Goal: Find specific page/section: Find specific page/section

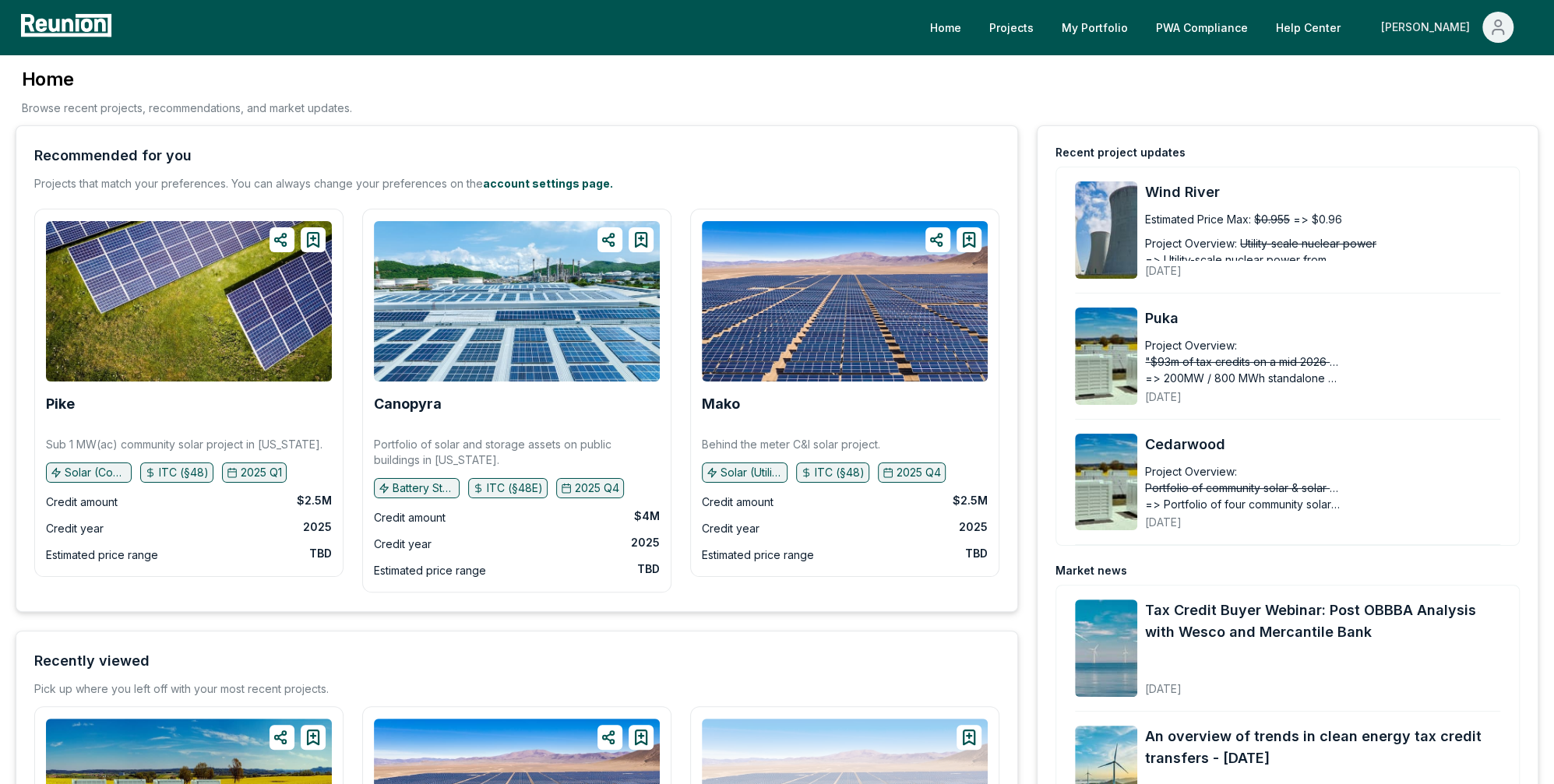
click at [1165, 31] on button "[PERSON_NAME]" at bounding box center [1447, 27] width 158 height 31
click at [1165, 82] on p "Admin Portal" at bounding box center [1468, 83] width 63 height 19
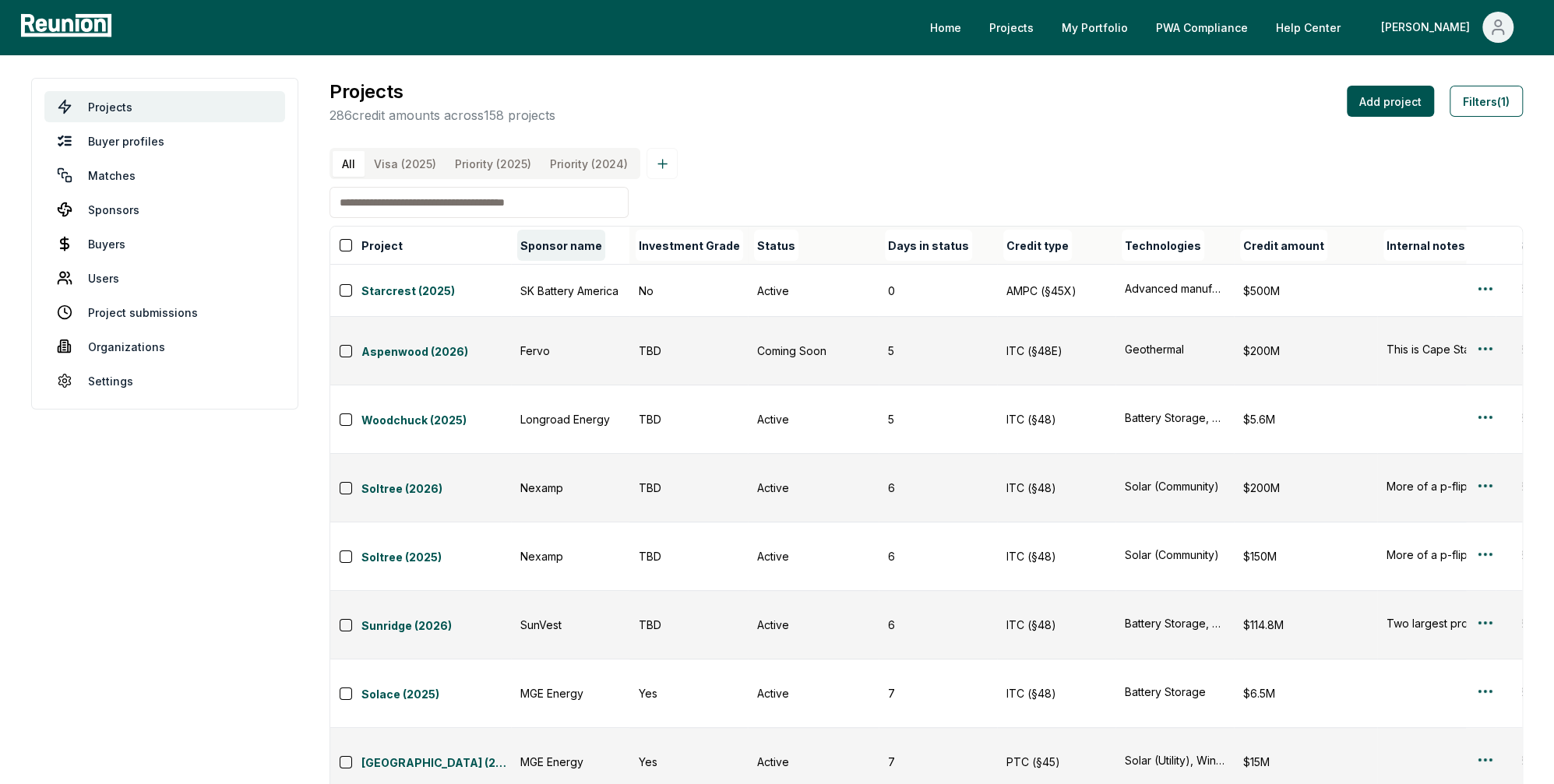
click at [576, 258] on button "Sponsor name" at bounding box center [561, 245] width 88 height 31
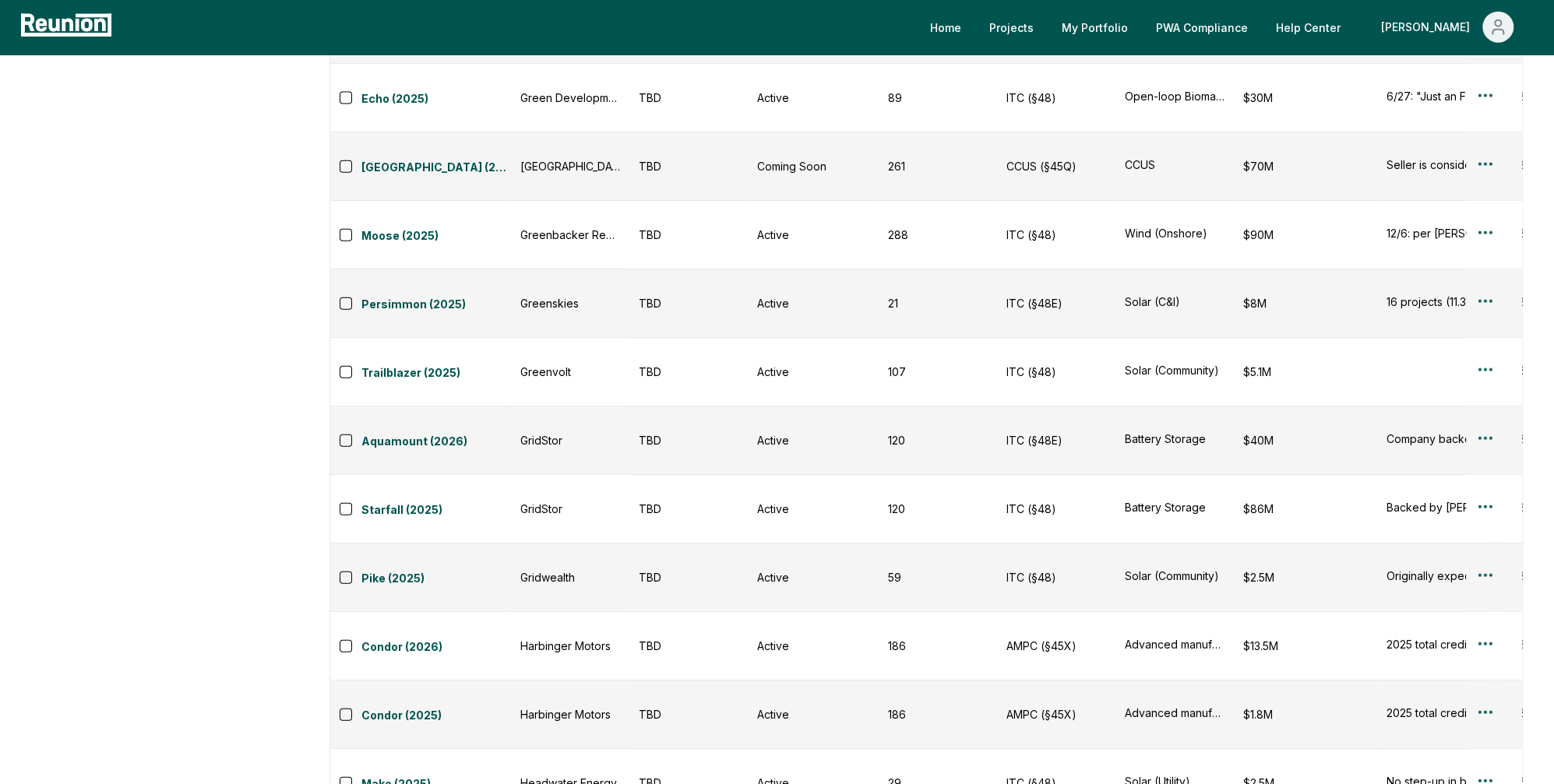
scroll to position [7662, 0]
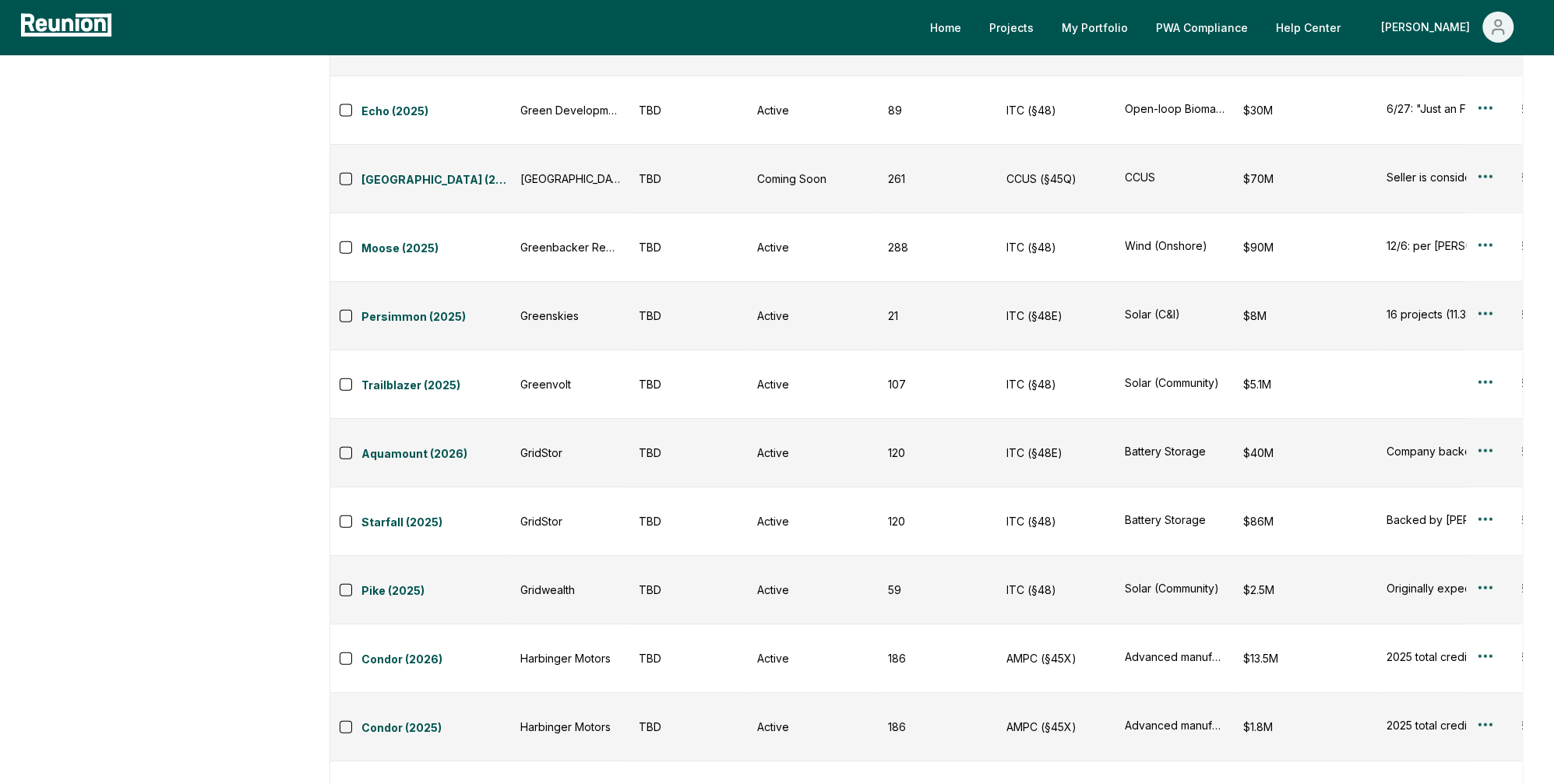
click at [1421, 341] on div "Edit" at bounding box center [1466, 344] width 148 height 26
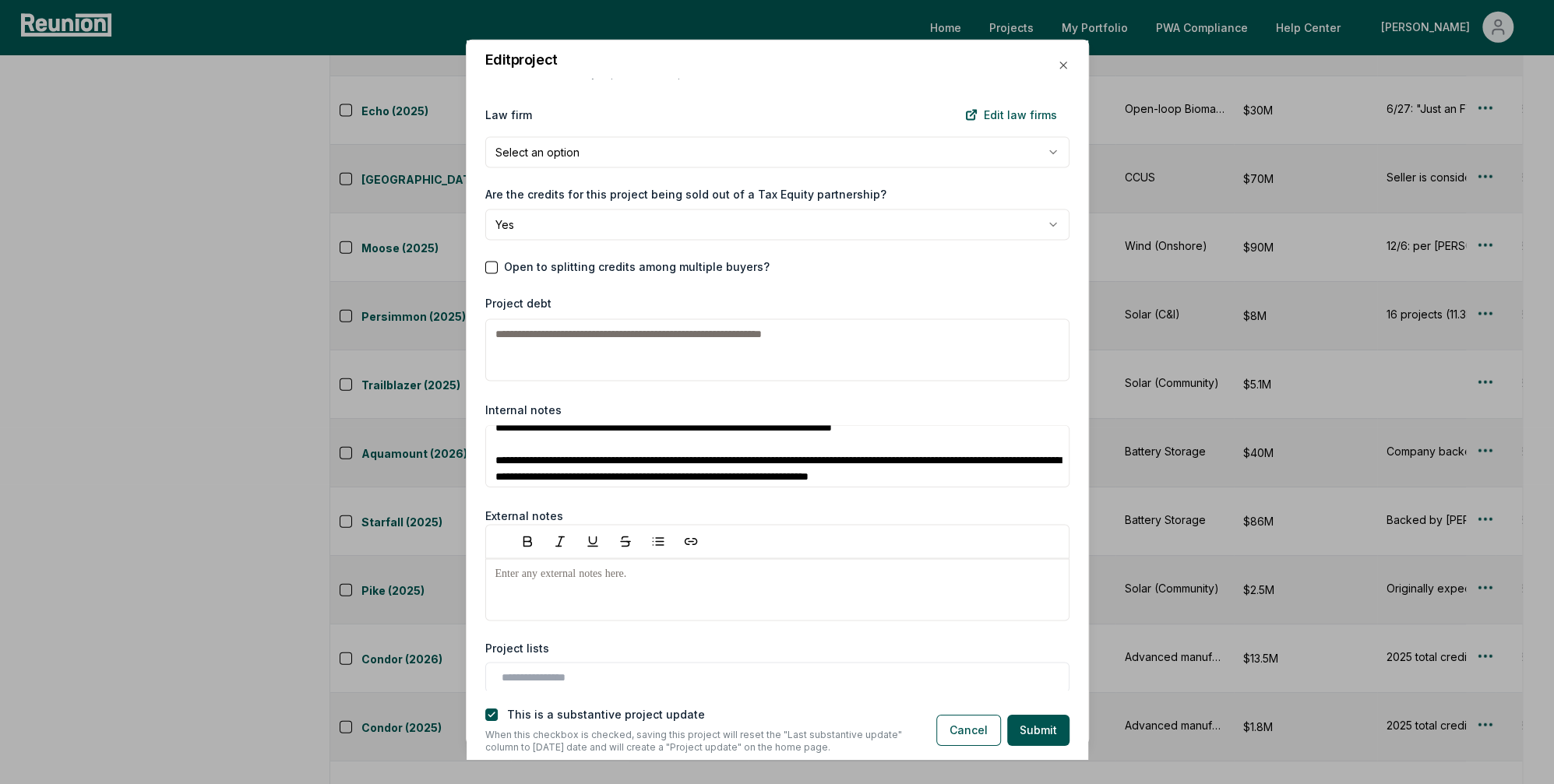
scroll to position [0, 0]
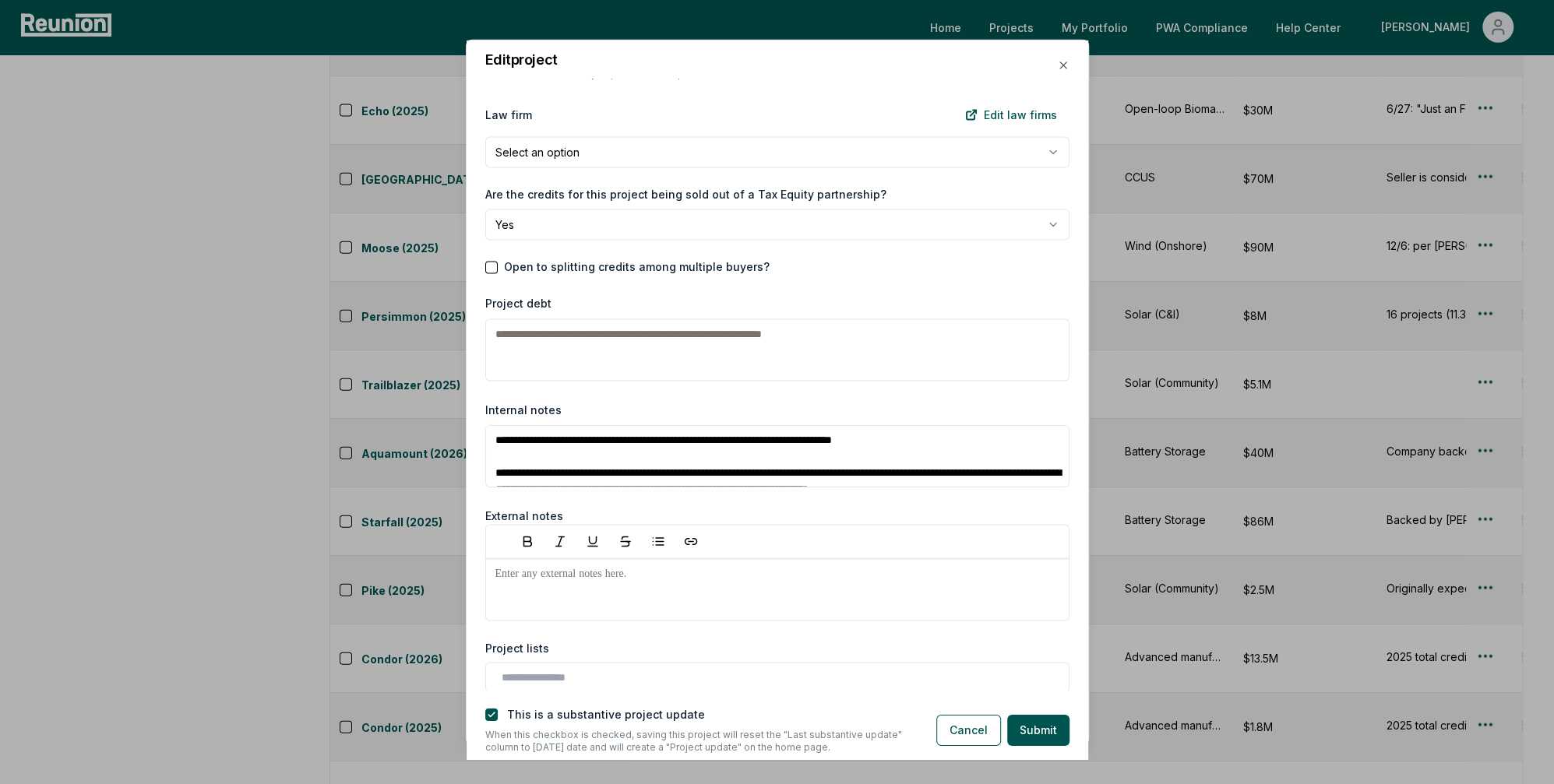
click at [1065, 51] on div "Edit project" at bounding box center [777, 60] width 623 height 39
click at [1063, 61] on icon "button" at bounding box center [1063, 64] width 12 height 12
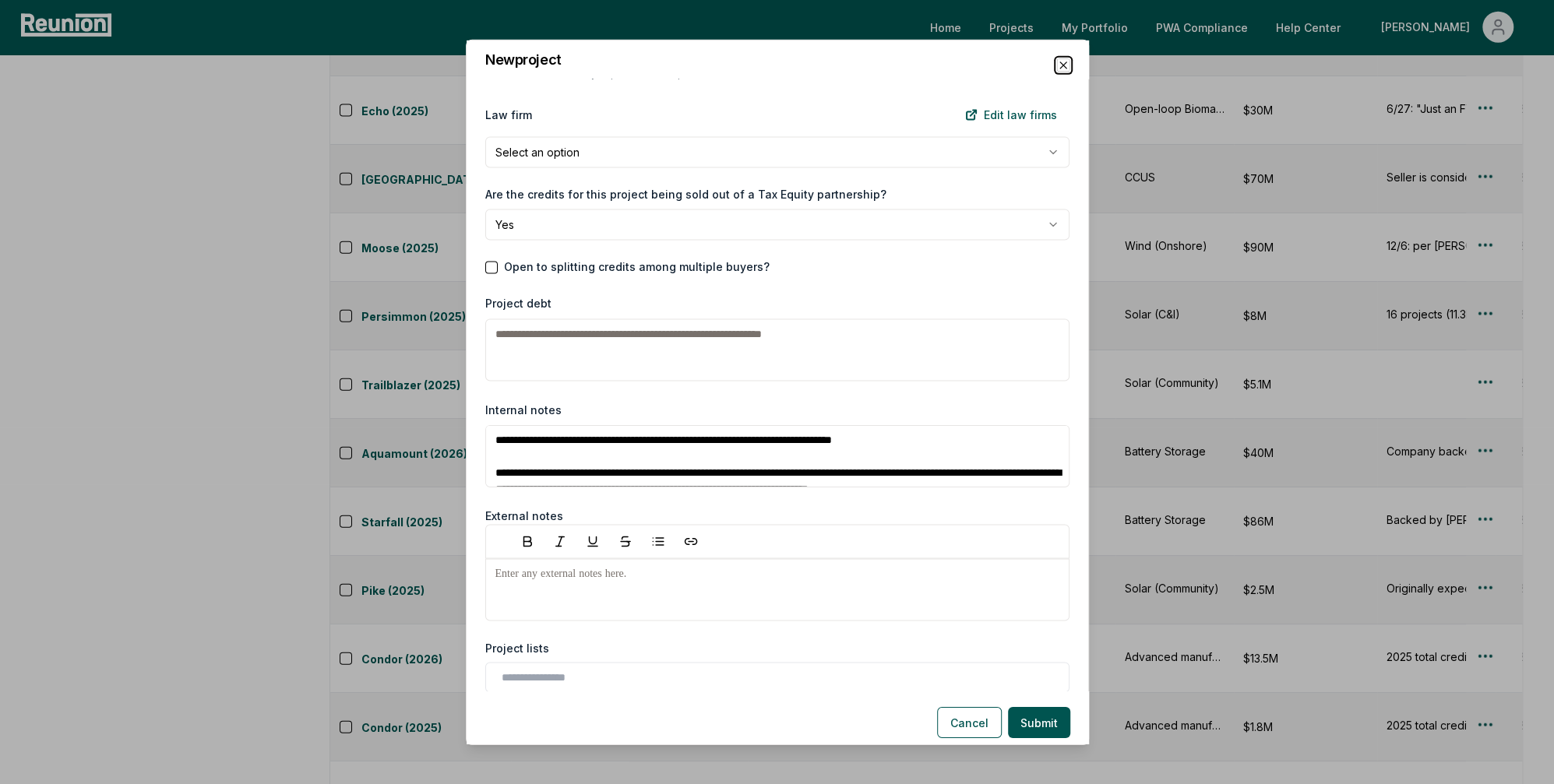
click at [1065, 67] on icon "button" at bounding box center [1063, 64] width 7 height 7
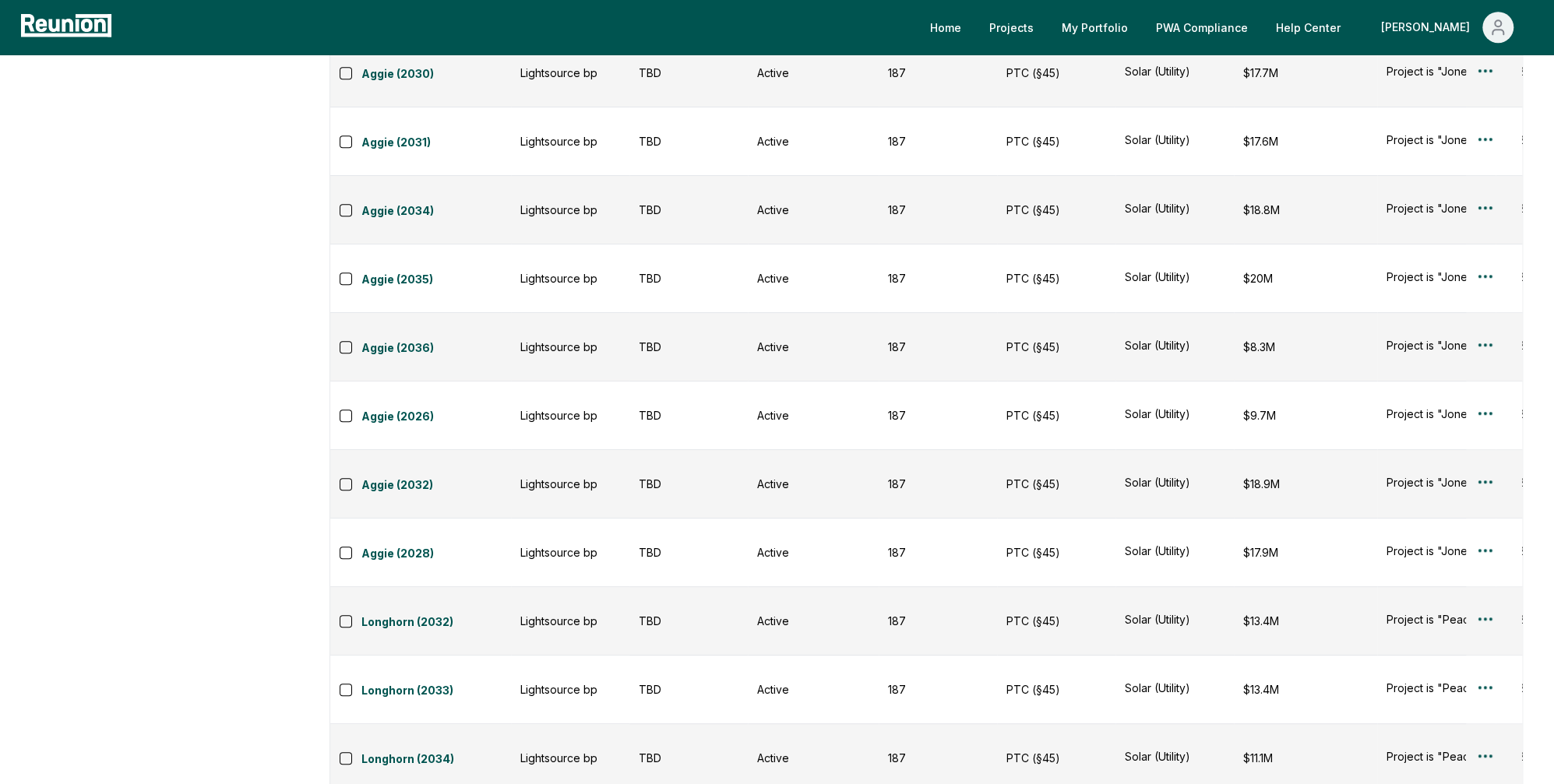
scroll to position [10177, 0]
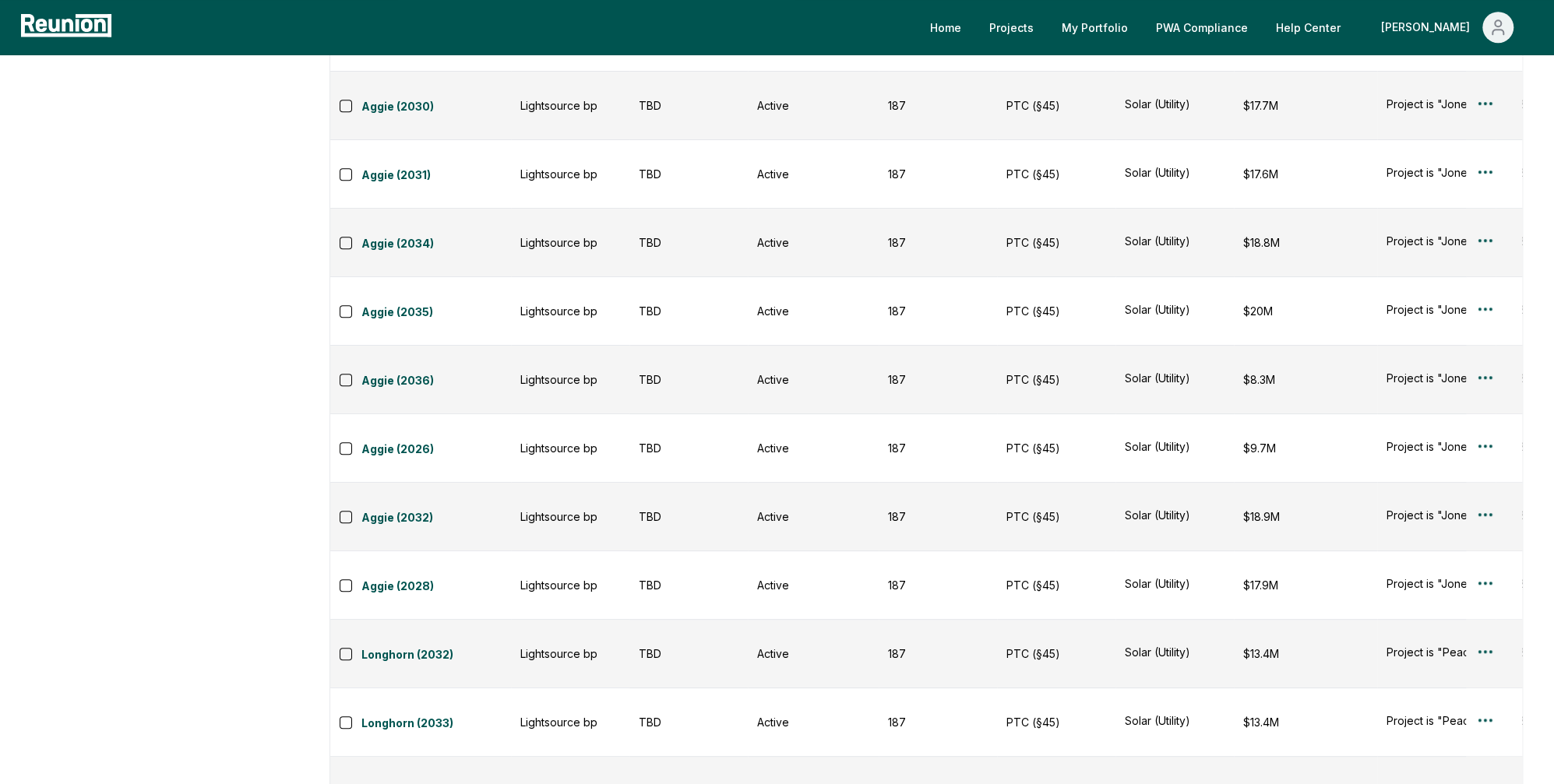
click at [1477, 277] on div "Edit" at bounding box center [1466, 284] width 148 height 26
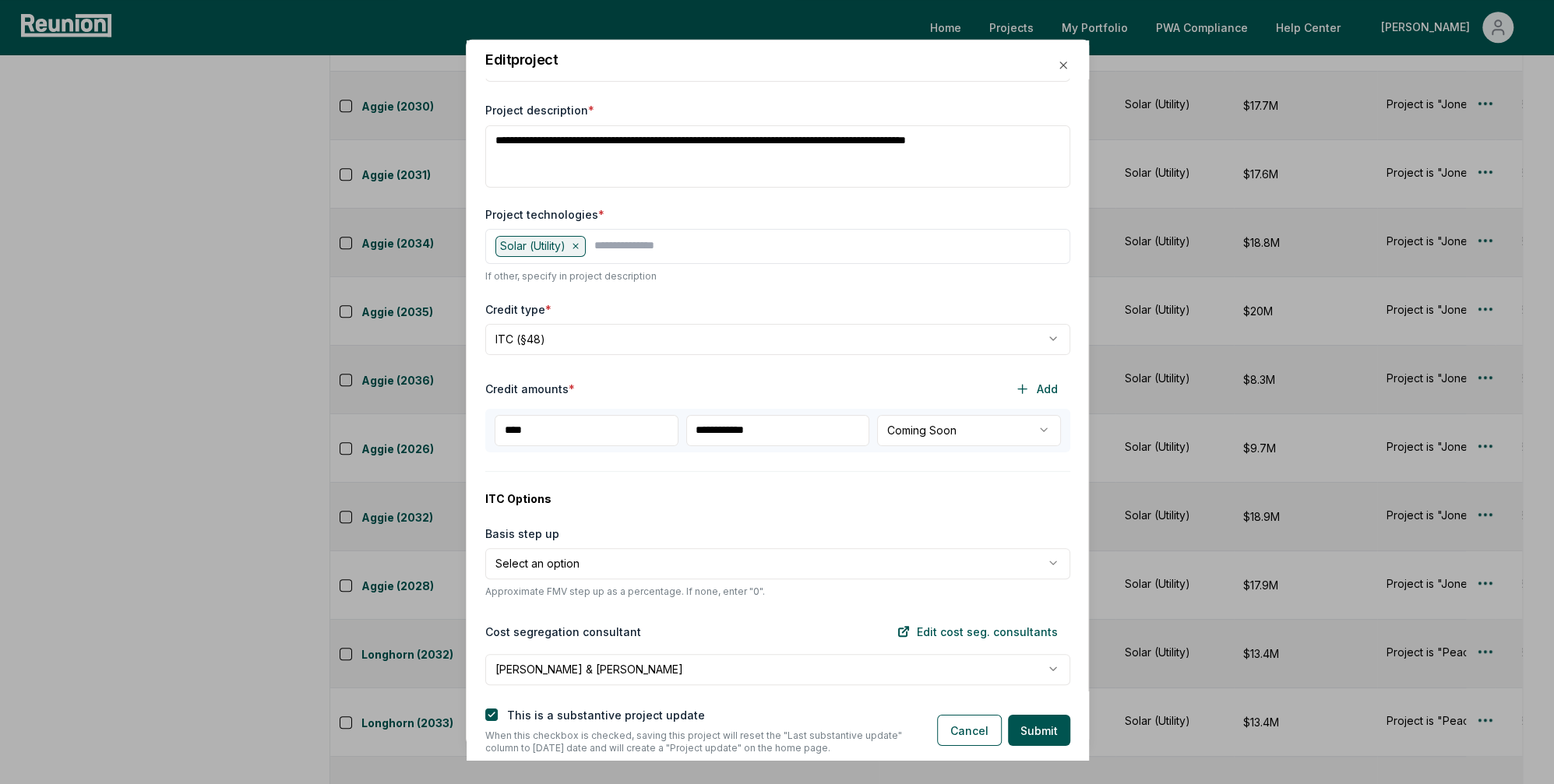
scroll to position [0, 0]
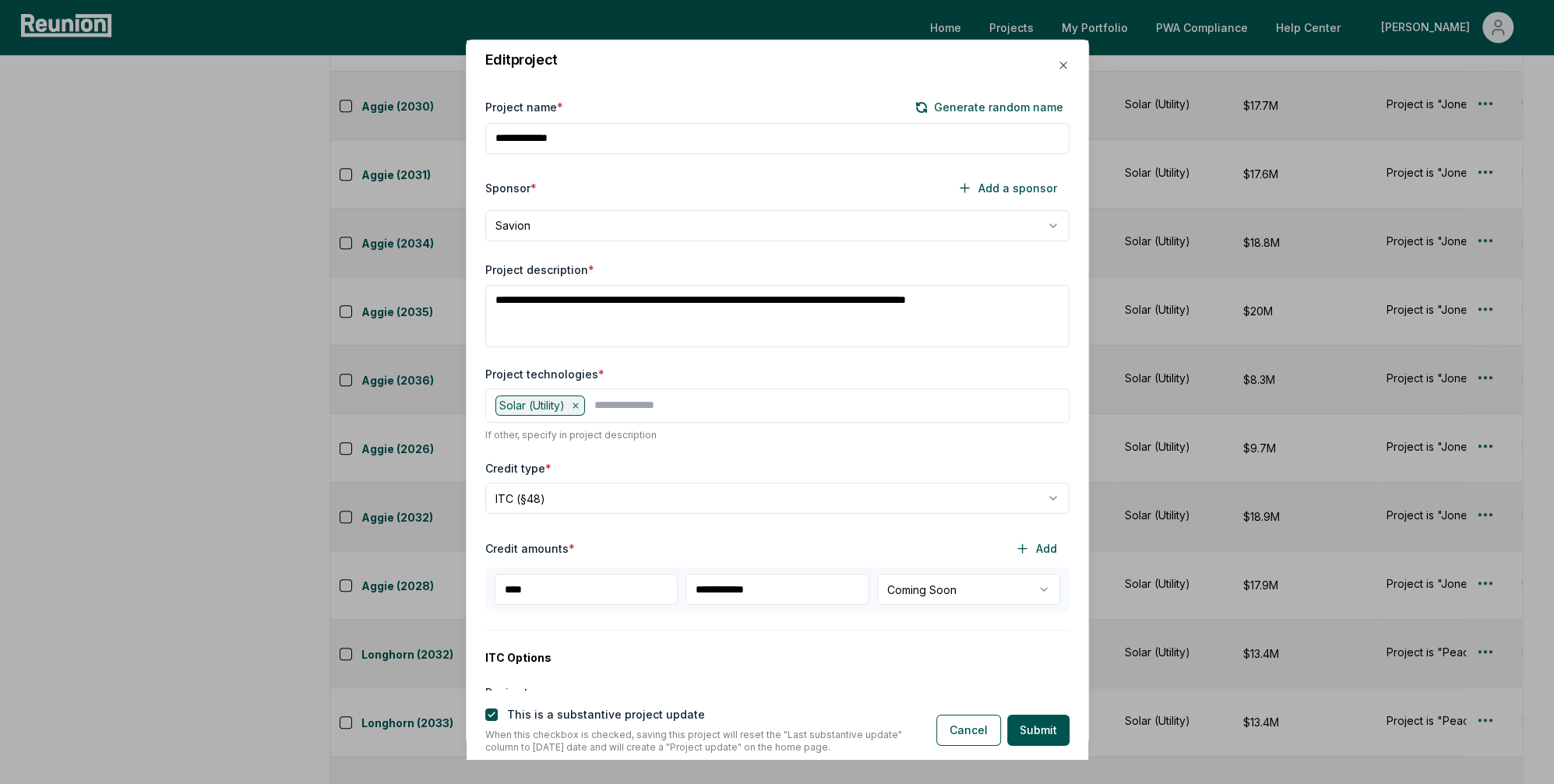
click at [1055, 67] on div "Edit project" at bounding box center [777, 60] width 623 height 39
click at [1059, 68] on icon "button" at bounding box center [1063, 64] width 12 height 12
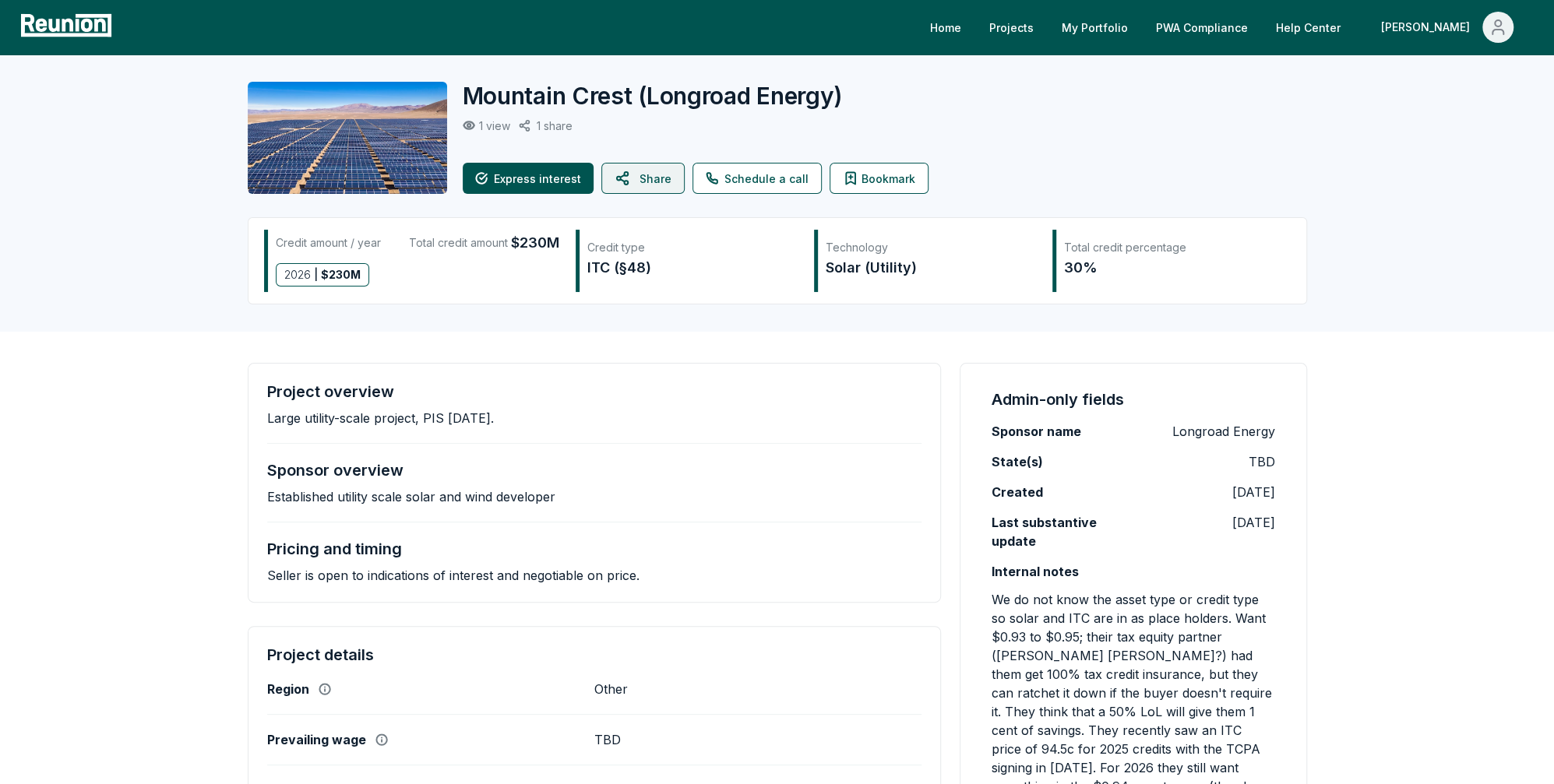
click at [645, 172] on button "Share" at bounding box center [642, 177] width 83 height 31
click at [650, 177] on button "Share" at bounding box center [642, 177] width 83 height 31
